Goal: Information Seeking & Learning: Learn about a topic

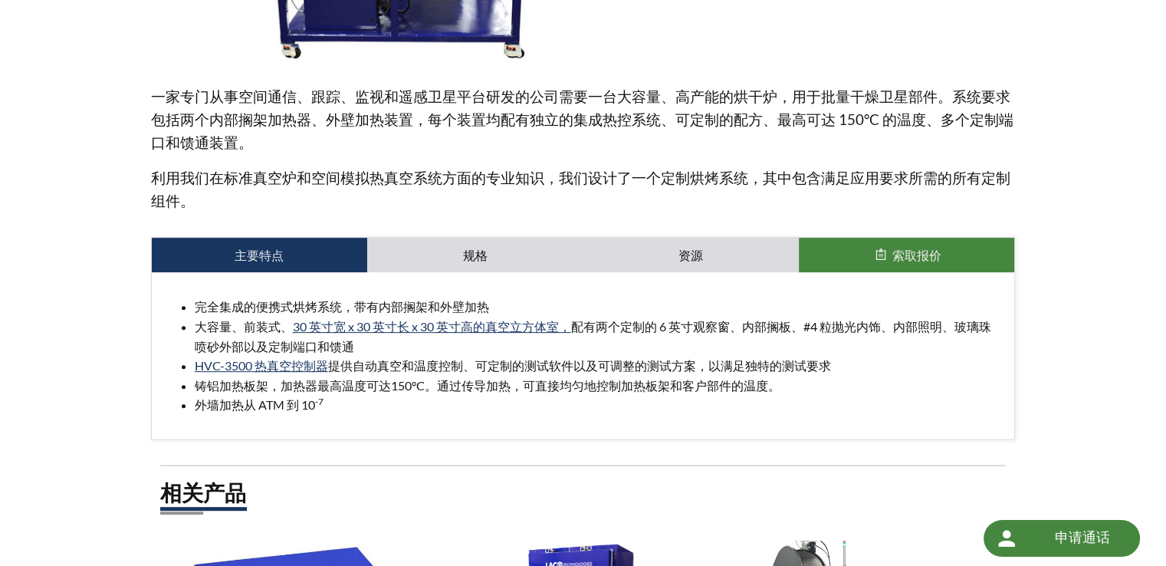
scroll to position [537, 0]
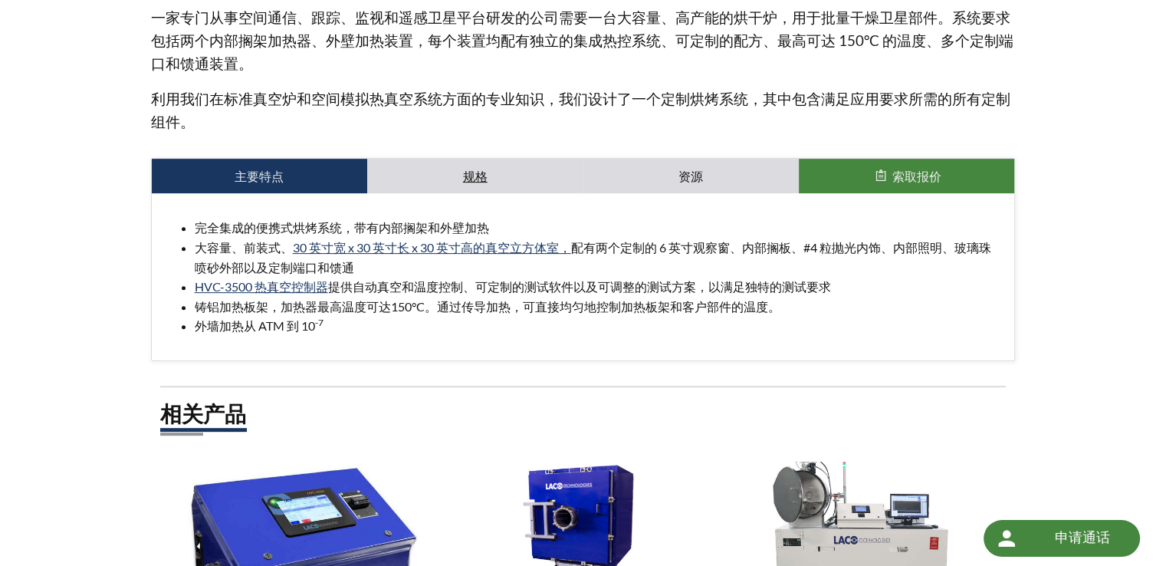
click at [475, 171] on font "规格" at bounding box center [475, 176] width 25 height 15
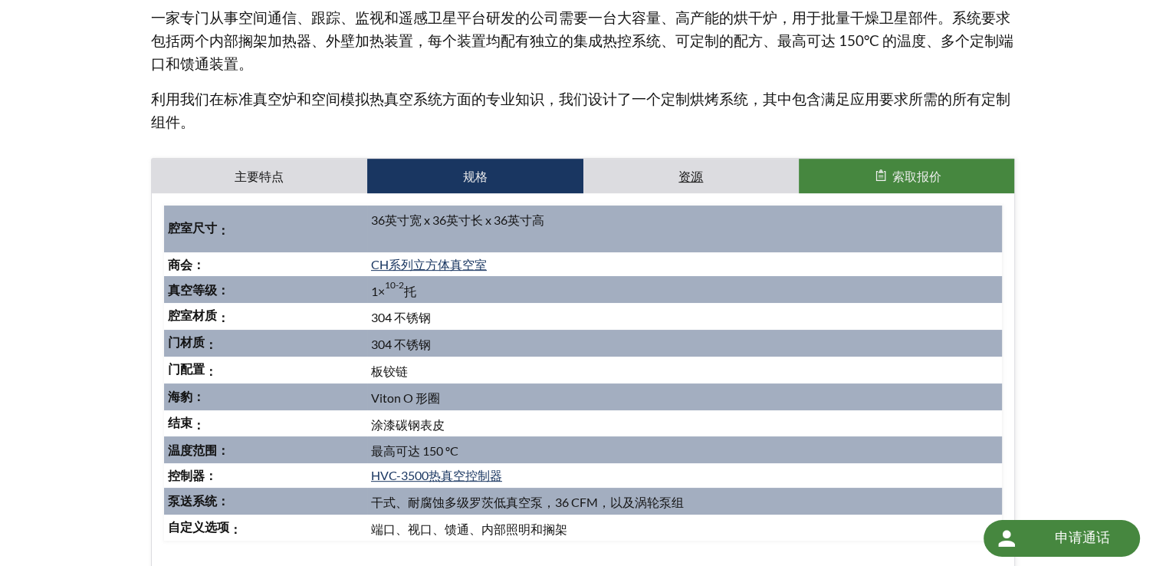
click at [626, 166] on link "资源" at bounding box center [691, 176] width 215 height 35
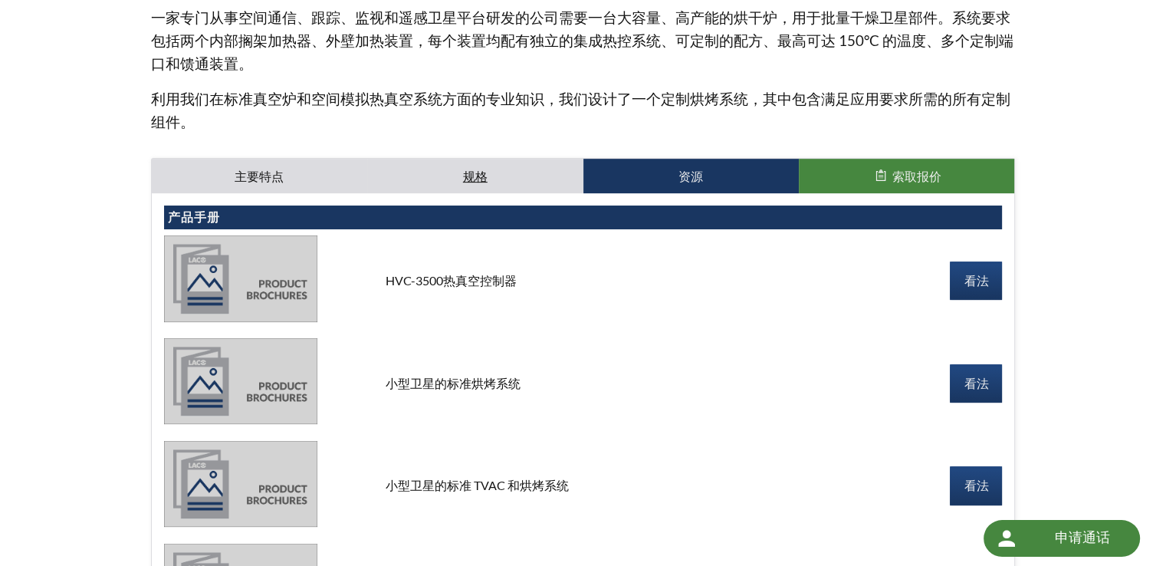
click at [433, 173] on link "规格" at bounding box center [474, 176] width 215 height 35
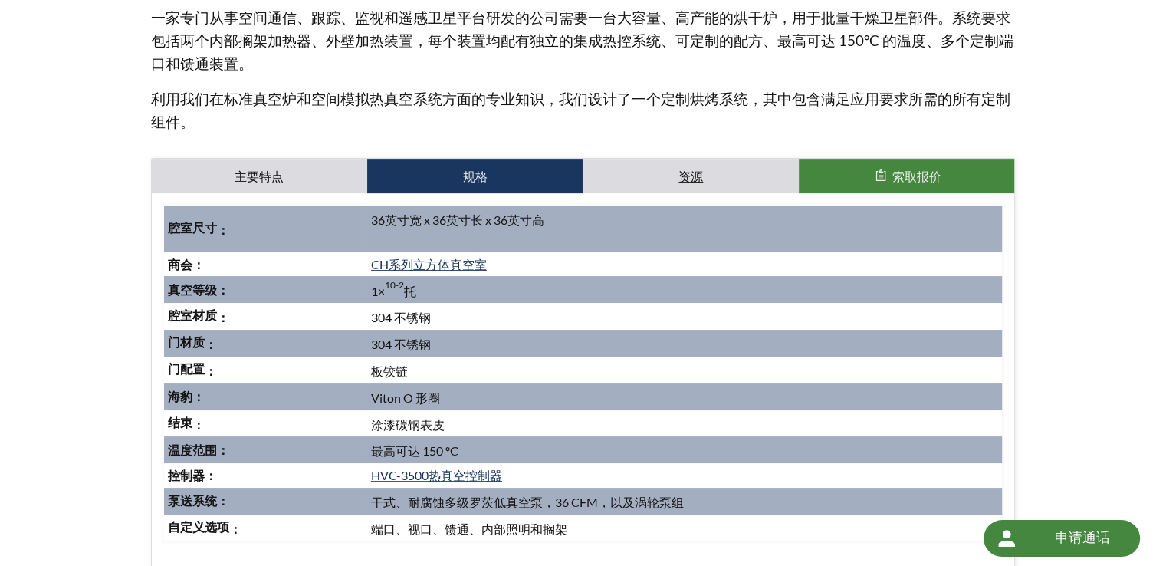
click at [646, 163] on link "资源" at bounding box center [691, 176] width 215 height 35
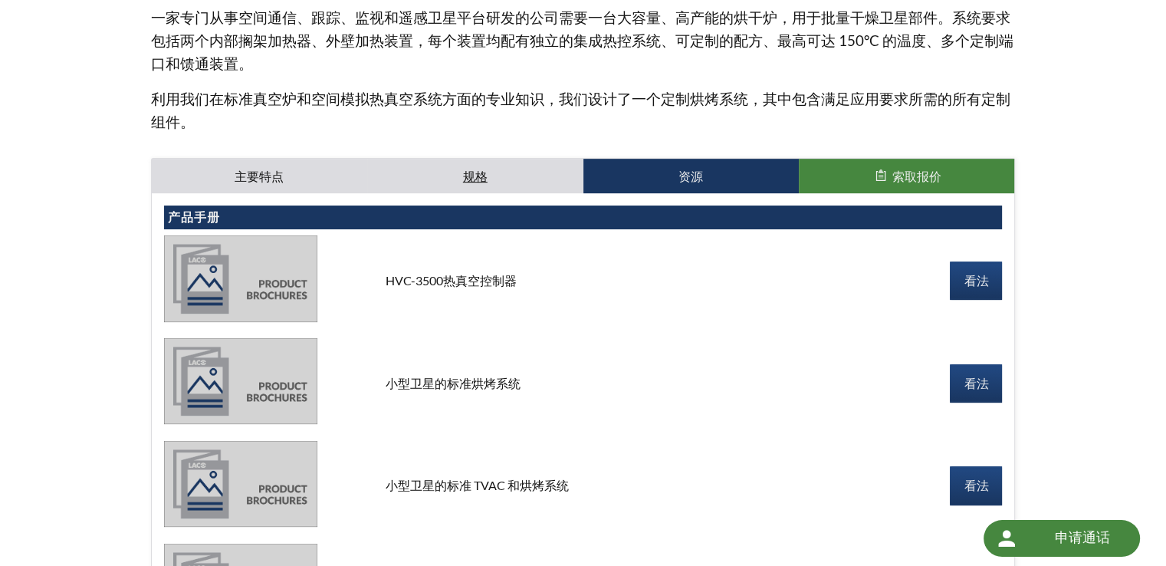
click at [559, 181] on link "规格" at bounding box center [474, 176] width 215 height 35
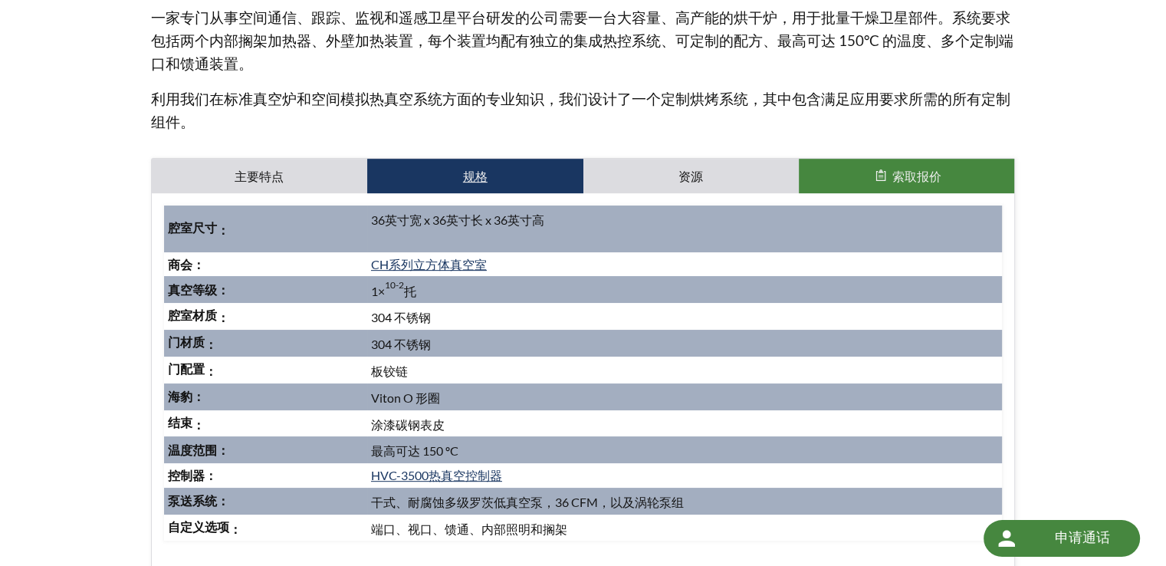
scroll to position [613, 0]
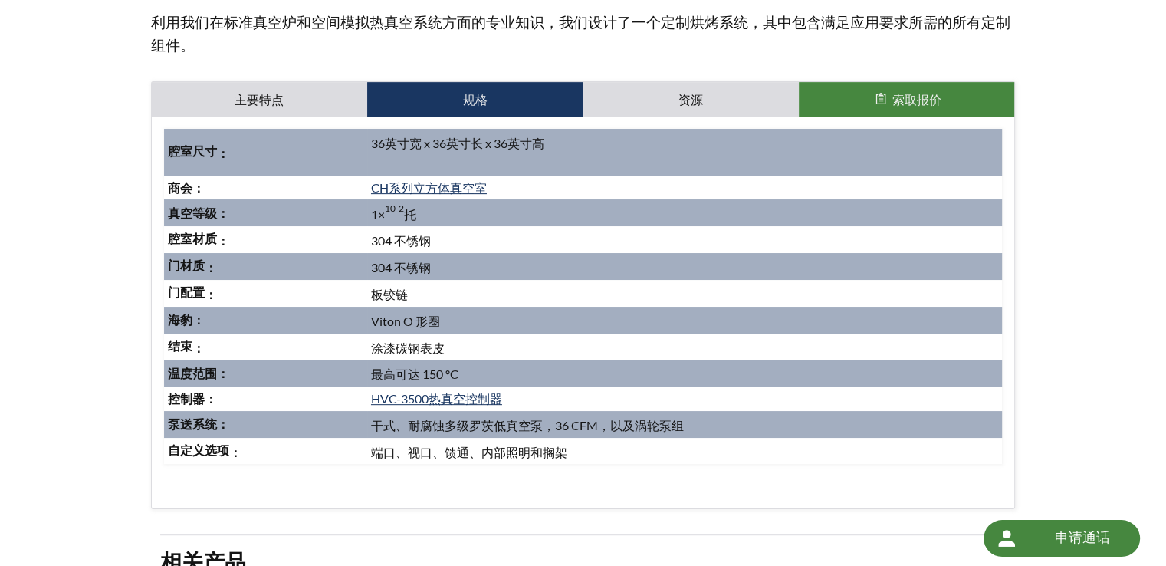
click at [58, 305] on div "首页 » 定制解决方案 | 卫星及部件高真空烘烤系统 定制解决方案 | 卫星及部件高真空烘烤系统 零件编号： X-1P32424 一家专门从事空间通信、跟踪、…" at bounding box center [583, 374] width 1166 height 1827
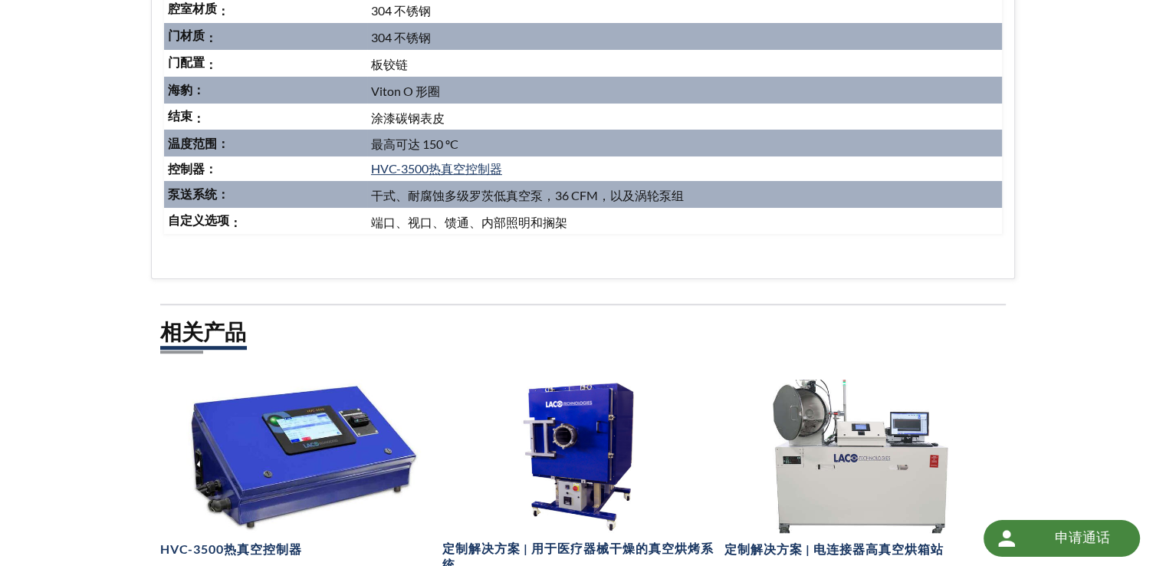
scroll to position [997, 0]
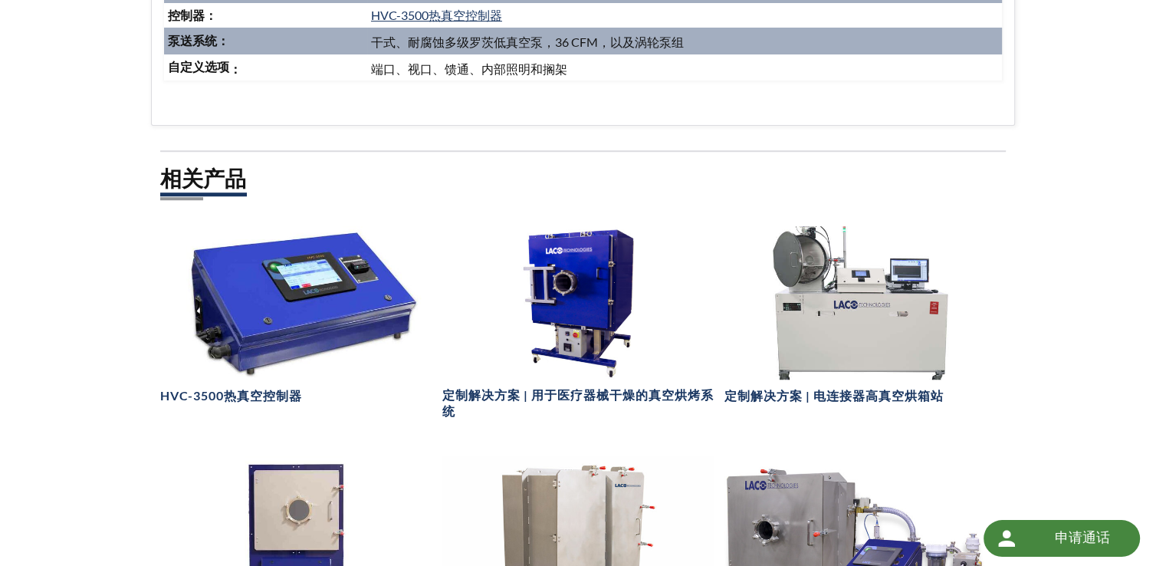
click at [475, 185] on h2 "相关产品" at bounding box center [583, 178] width 847 height 28
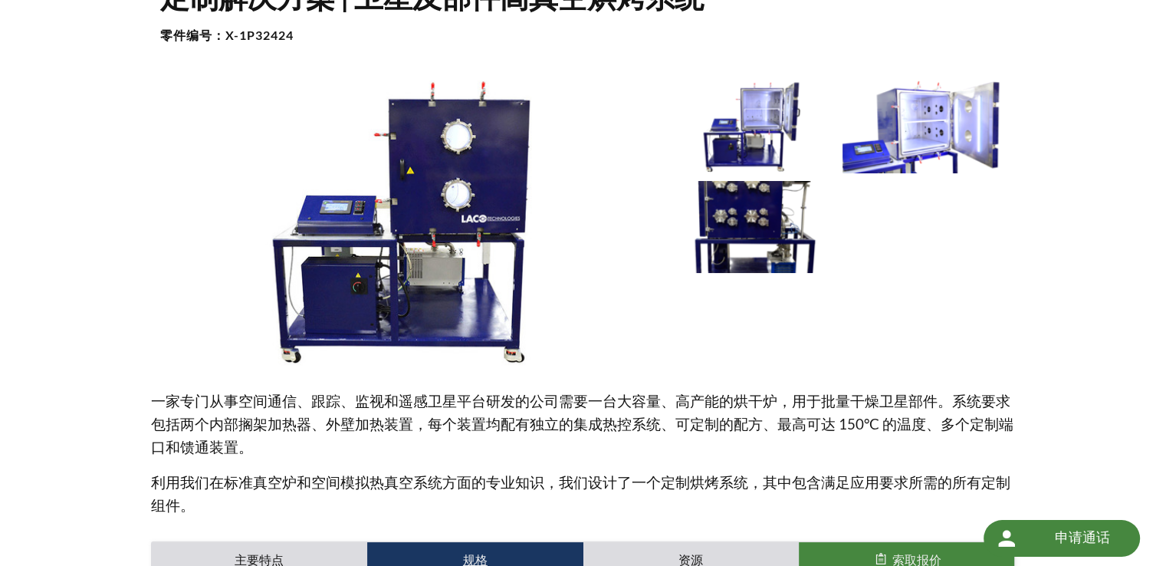
scroll to position [0, 0]
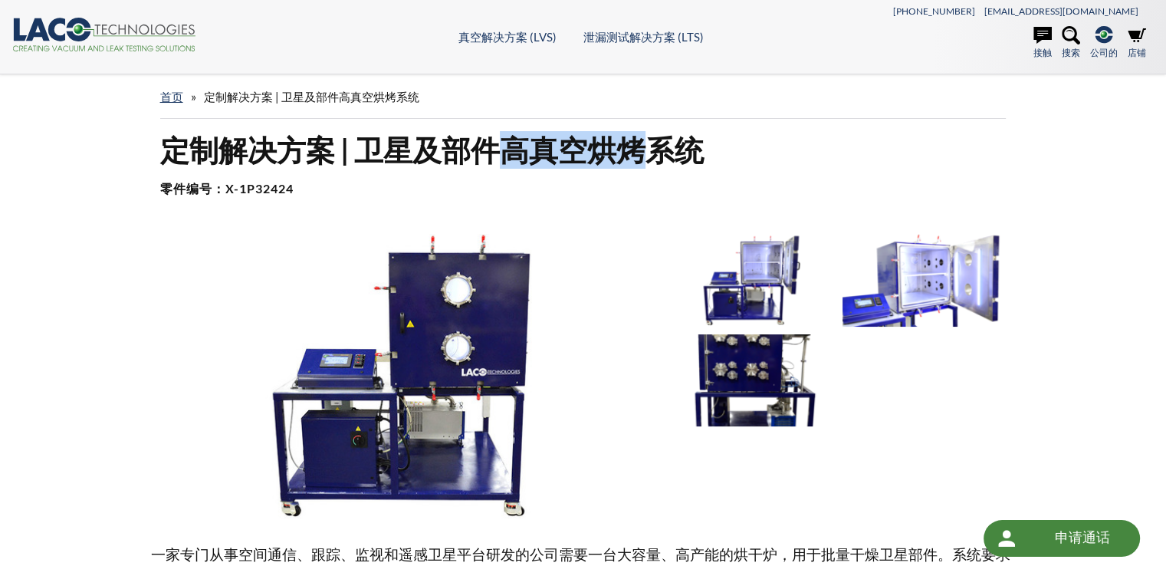
drag, startPoint x: 500, startPoint y: 142, endPoint x: 655, endPoint y: 153, distance: 155.3
click at [655, 153] on font "定制解决方案 | 卫星及部件高真空烘烤系统" at bounding box center [432, 150] width 544 height 35
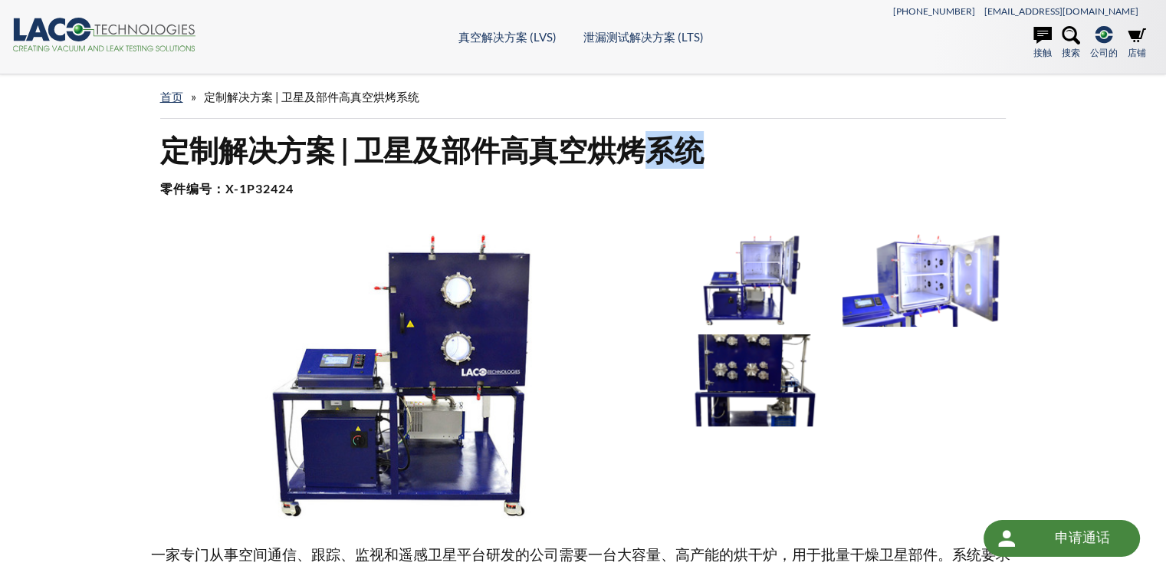
click at [655, 153] on font "定制解决方案 | 卫星及部件高真空烘烤系统" at bounding box center [432, 150] width 544 height 35
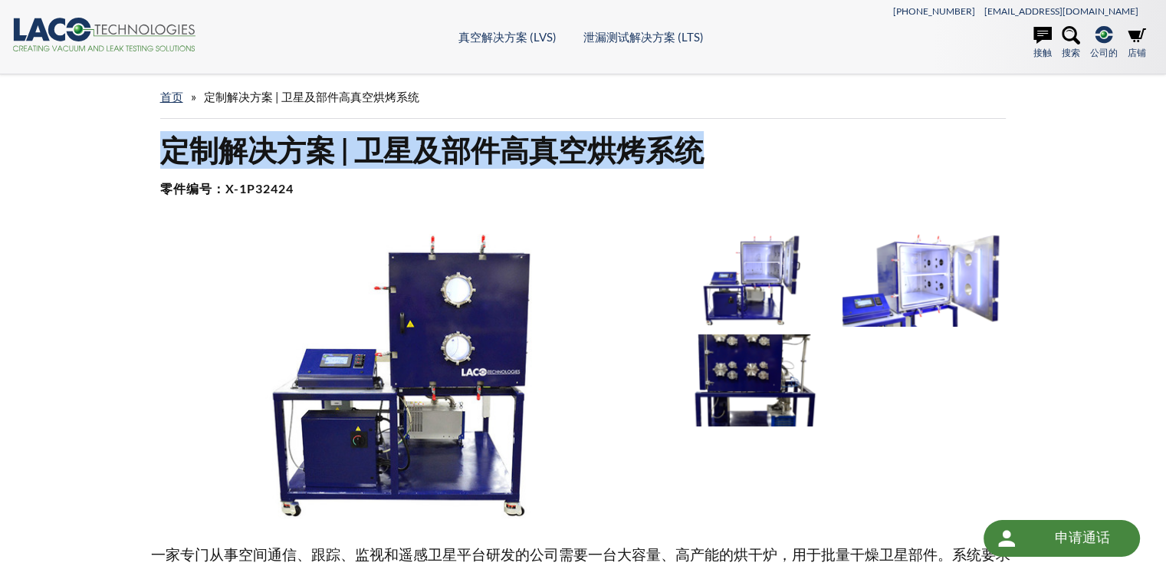
click at [655, 153] on font "定制解决方案 | 卫星及部件高真空烘烤系统" at bounding box center [432, 150] width 544 height 35
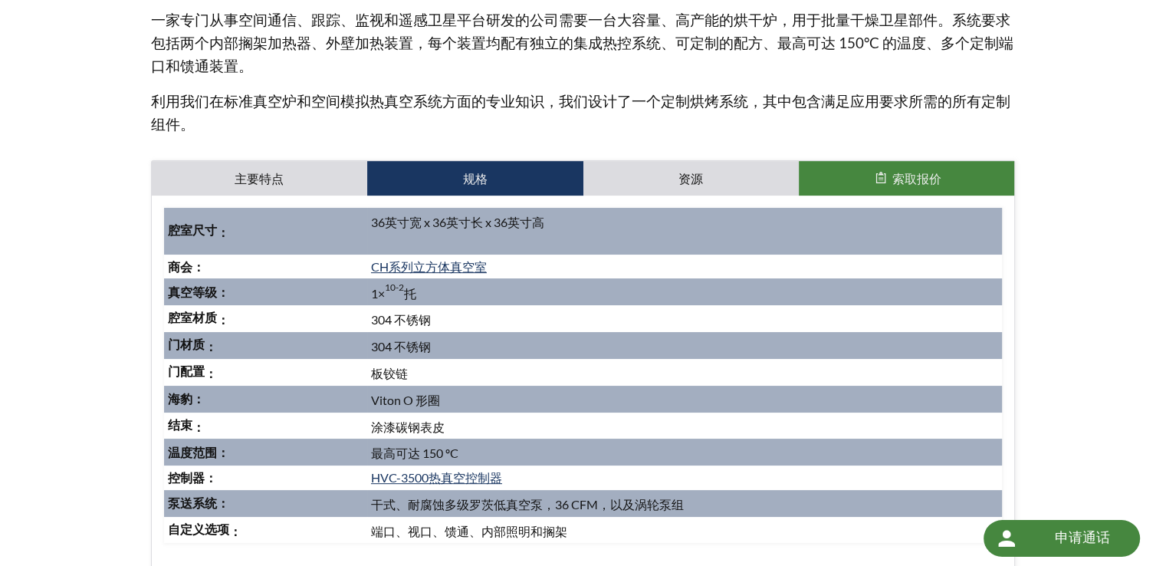
scroll to position [537, 0]
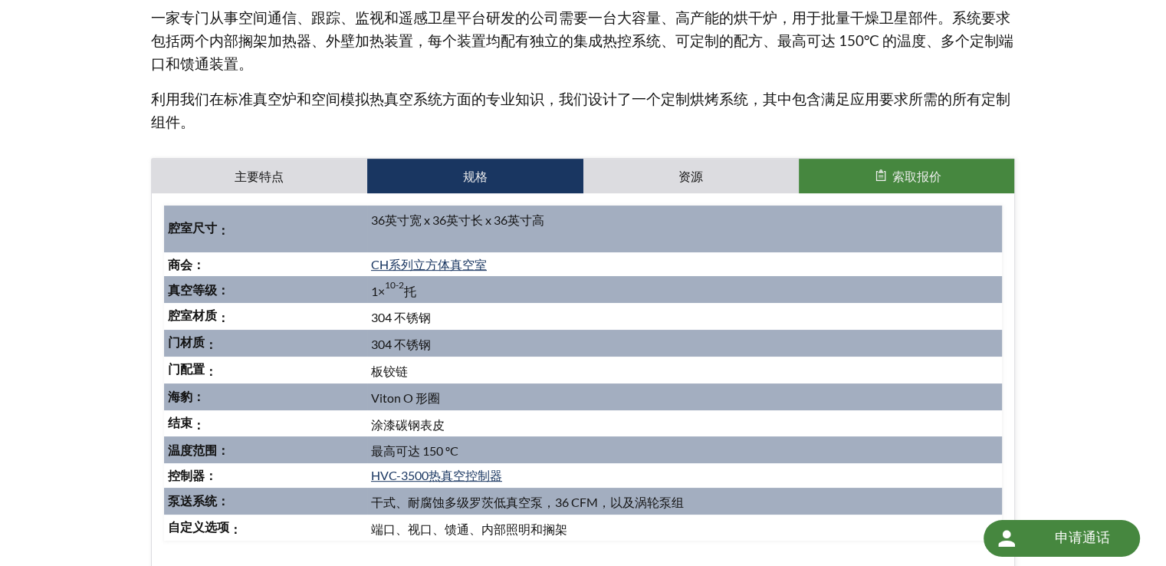
click at [525, 275] on td "CH系列立方体真空室" at bounding box center [685, 264] width 636 height 25
drag, startPoint x: 488, startPoint y: 291, endPoint x: 354, endPoint y: 289, distance: 133.4
click at [354, 289] on tr "真空等级： 1× 10-2 托" at bounding box center [583, 289] width 839 height 27
click at [354, 289] on td "真空等级：" at bounding box center [265, 289] width 203 height 27
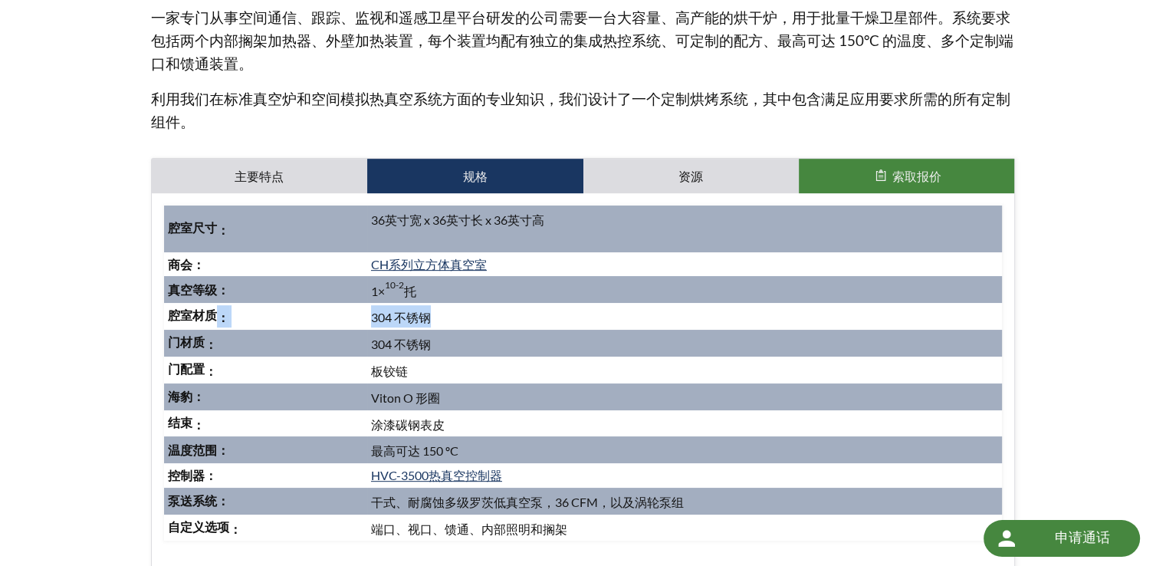
drag, startPoint x: 363, startPoint y: 315, endPoint x: 449, endPoint y: 317, distance: 85.9
click at [449, 317] on tr "腔室材质 ： 304 不锈钢" at bounding box center [583, 316] width 839 height 27
click at [449, 317] on td "304 不锈钢" at bounding box center [685, 316] width 636 height 27
drag, startPoint x: 443, startPoint y: 346, endPoint x: 334, endPoint y: 337, distance: 109.3
click at [334, 337] on tr "门材质 ： 304 不锈钢" at bounding box center [583, 343] width 839 height 27
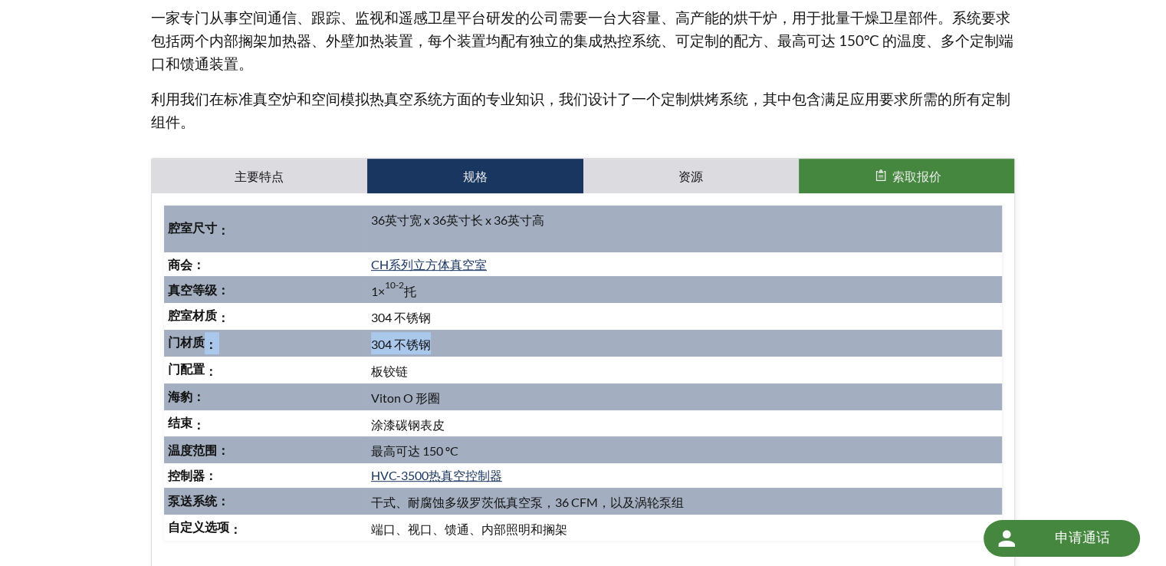
click at [334, 337] on td "门材质 ：" at bounding box center [265, 343] width 203 height 27
drag, startPoint x: 359, startPoint y: 373, endPoint x: 423, endPoint y: 363, distance: 65.1
click at [423, 363] on tr "门配置 ： 板铰链" at bounding box center [583, 370] width 839 height 27
click at [423, 363] on td "板铰链" at bounding box center [685, 370] width 636 height 27
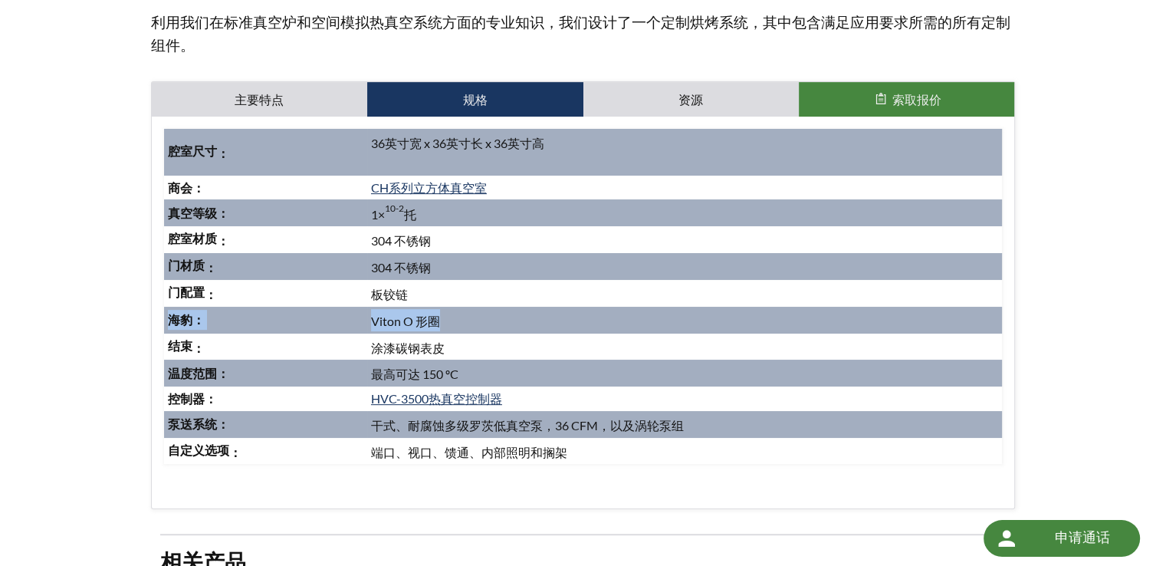
drag, startPoint x: 466, startPoint y: 320, endPoint x: 310, endPoint y: 320, distance: 156.4
click at [310, 320] on tr "海豹： Viton O 形圈" at bounding box center [583, 320] width 839 height 27
click at [310, 320] on td "海豹：" at bounding box center [265, 320] width 203 height 27
drag, startPoint x: 377, startPoint y: 345, endPoint x: 494, endPoint y: 344, distance: 116.6
click at [494, 344] on td "涂漆碳钢表皮" at bounding box center [685, 347] width 636 height 27
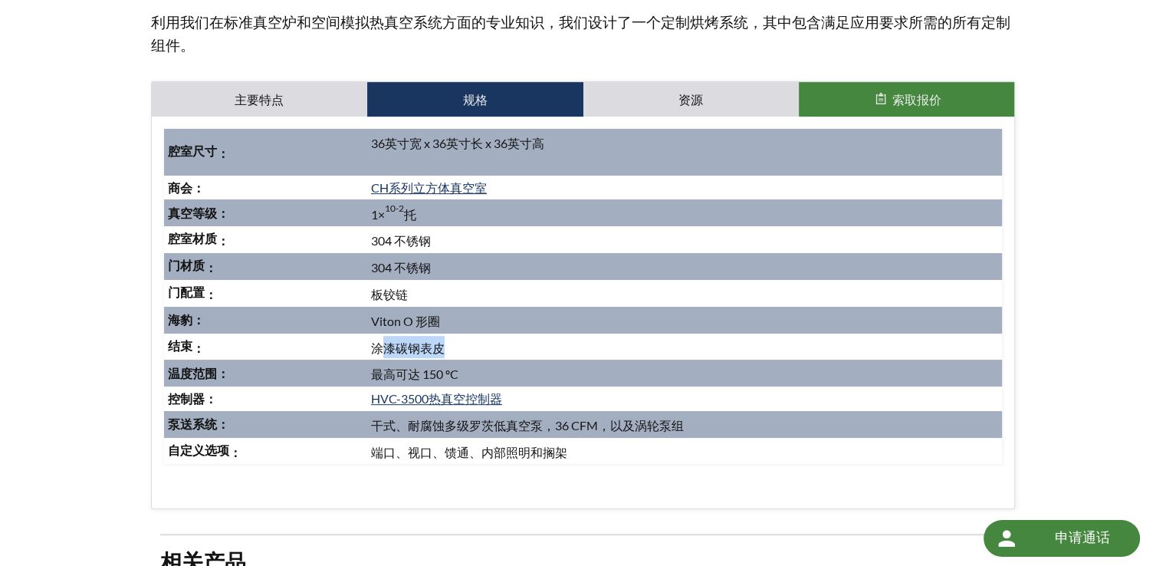
click at [494, 344] on td "涂漆碳钢表皮" at bounding box center [685, 347] width 636 height 27
click at [506, 387] on td "HVC-3500热真空控制器" at bounding box center [685, 398] width 636 height 25
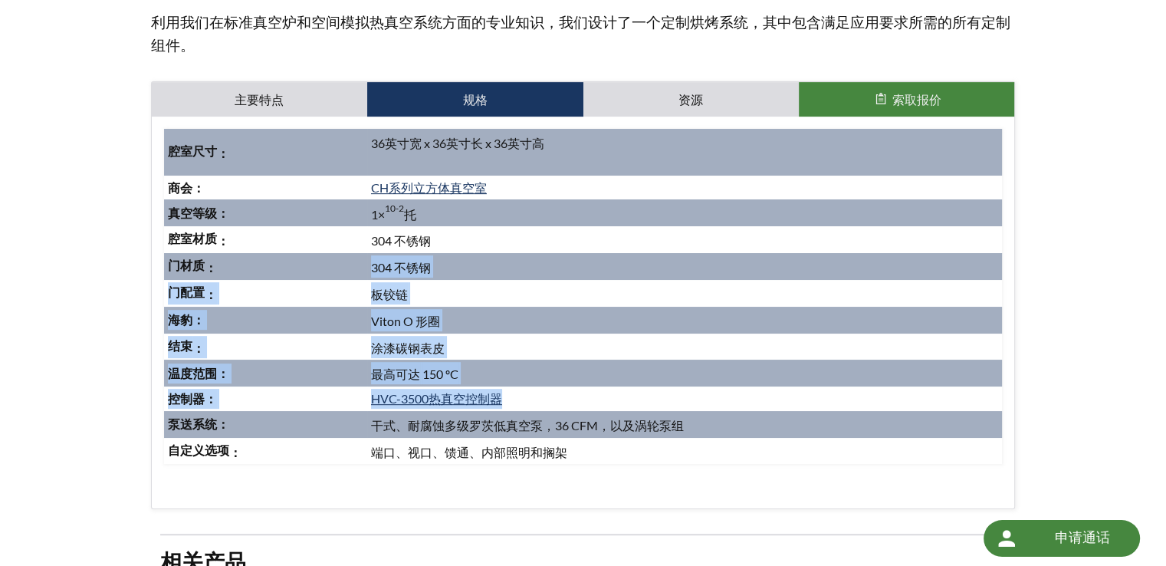
drag, startPoint x: 513, startPoint y: 397, endPoint x: 515, endPoint y: 292, distance: 105.1
click at [515, 291] on tbody "腔室尺寸 ： 36英寸宽 x 36英寸长 x 36英寸高 商会： CH系列立方体真空室 真空等级： 1× 10-2 托 腔室材质 ： 304 不锈钢 门材质 …" at bounding box center [583, 296] width 839 height 335
click at [515, 292] on td "板铰链" at bounding box center [685, 293] width 636 height 27
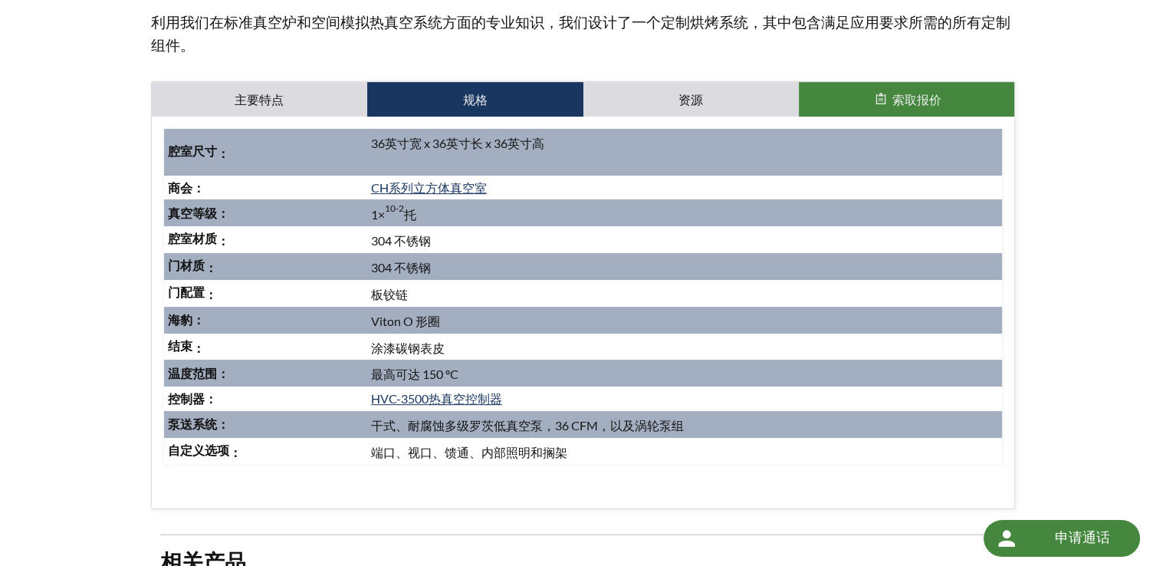
click at [515, 292] on td "板铰链" at bounding box center [685, 293] width 636 height 27
click at [570, 293] on td "板铰链" at bounding box center [685, 293] width 636 height 27
